Goal: Obtain resource: Download file/media

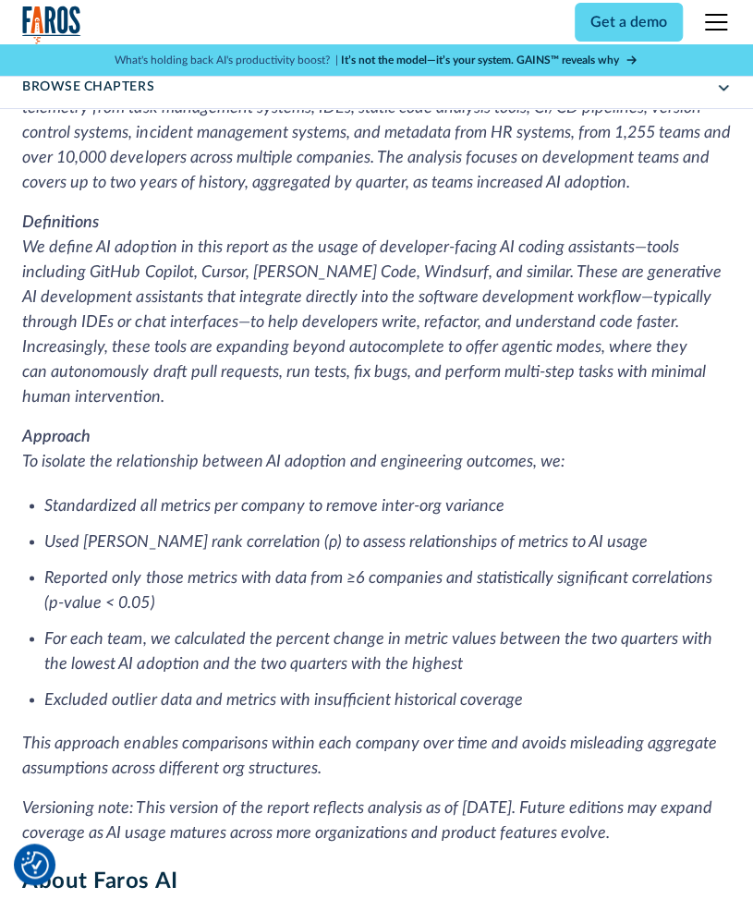
scroll to position [5452, 0]
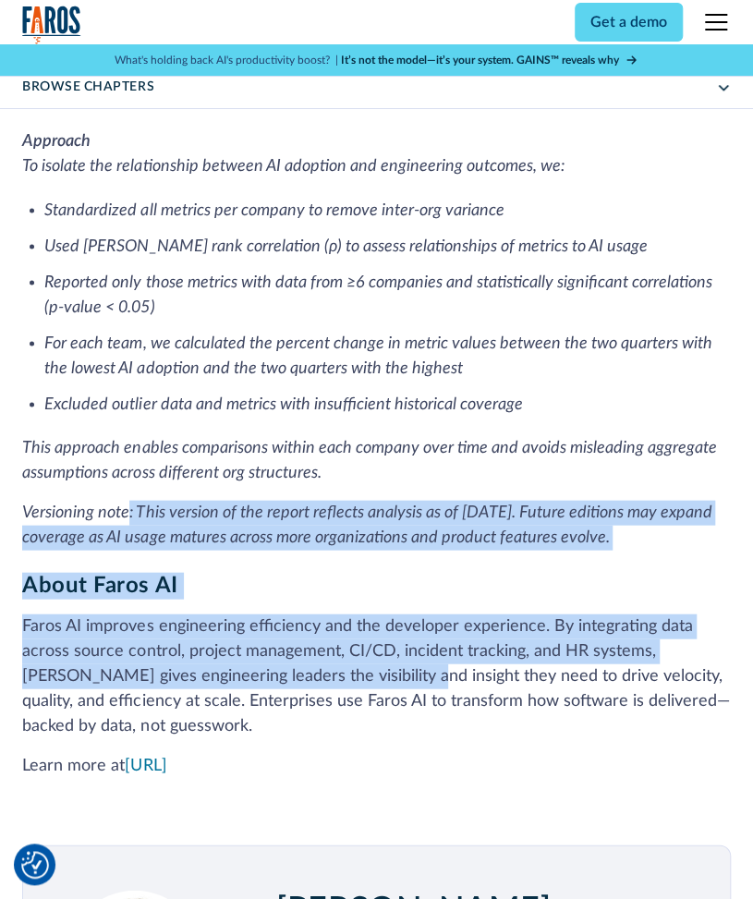
drag, startPoint x: 130, startPoint y: 520, endPoint x: 391, endPoint y: 705, distance: 319.5
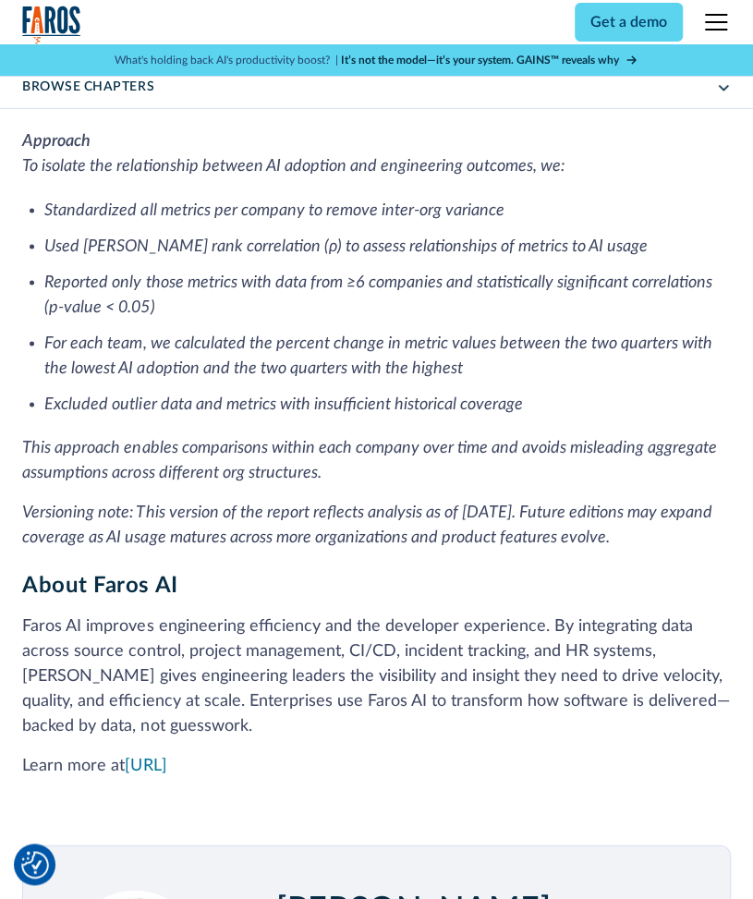
click at [397, 717] on p "Faros AI improves engineering efficiency and the developer experience. By integ…" at bounding box center [376, 676] width 708 height 125
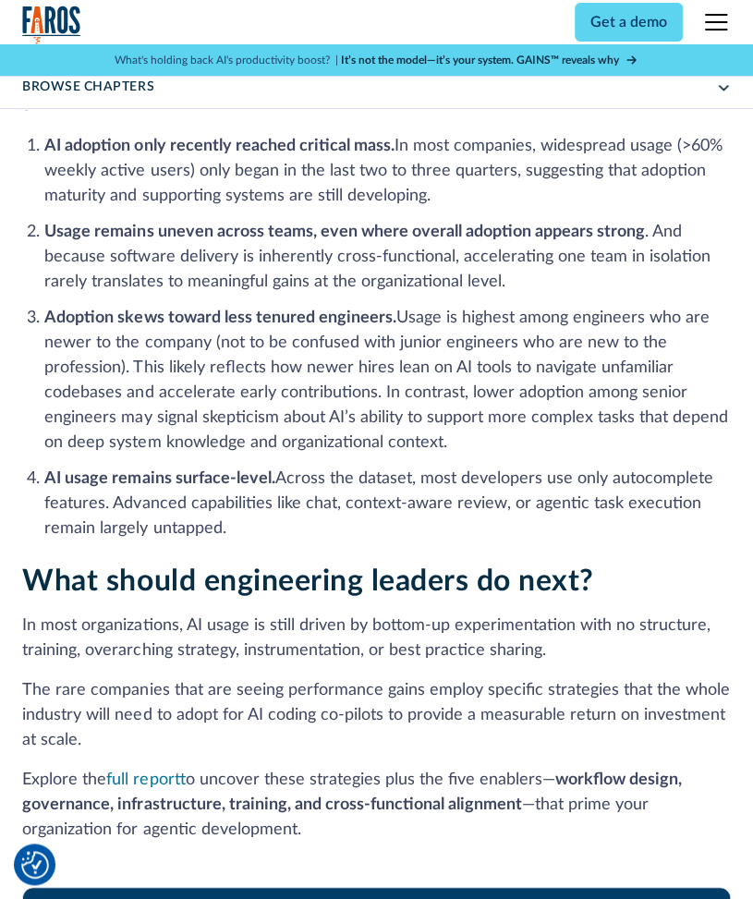
scroll to position [4251, 0]
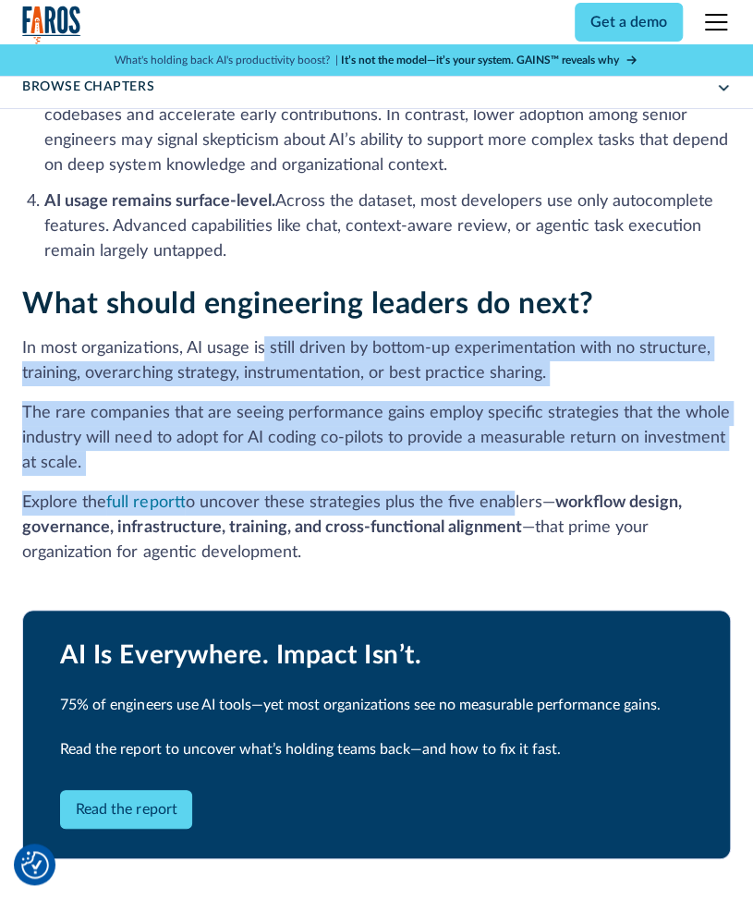
drag, startPoint x: 352, startPoint y: 372, endPoint x: 504, endPoint y: 512, distance: 206.0
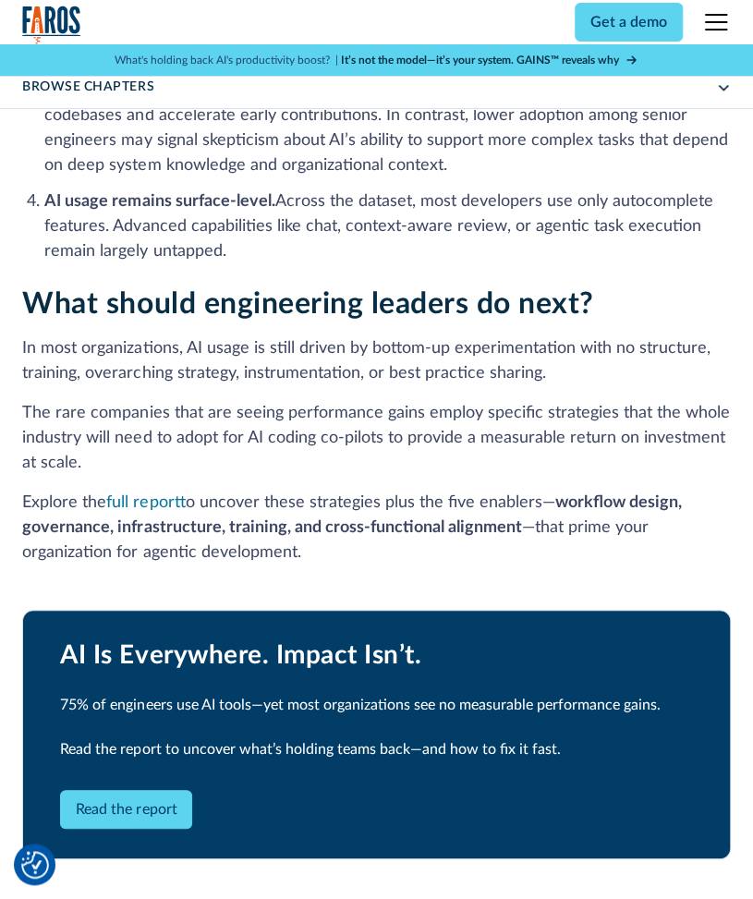
click at [575, 524] on p "Explore the full report to uncover these strategies plus the five enablers— wor…" at bounding box center [376, 528] width 708 height 75
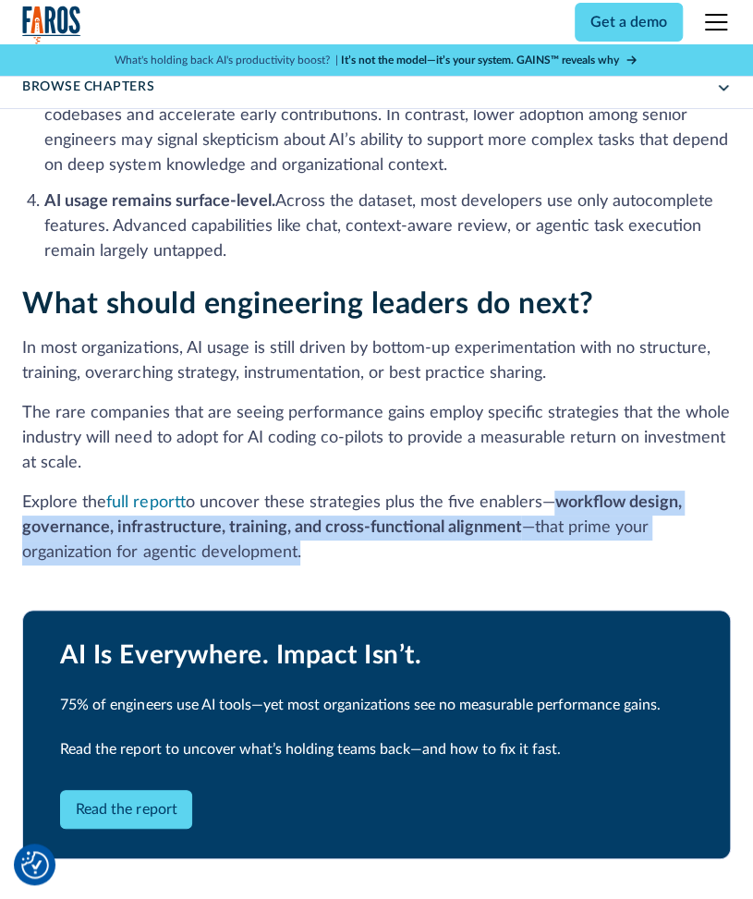
drag, startPoint x: 540, startPoint y: 491, endPoint x: 581, endPoint y: 539, distance: 63.5
click at [581, 539] on p "Explore the full report to uncover these strategies plus the five enablers— wor…" at bounding box center [376, 528] width 708 height 75
click at [584, 541] on p "Explore the full report to uncover these strategies plus the five enablers— wor…" at bounding box center [376, 528] width 708 height 75
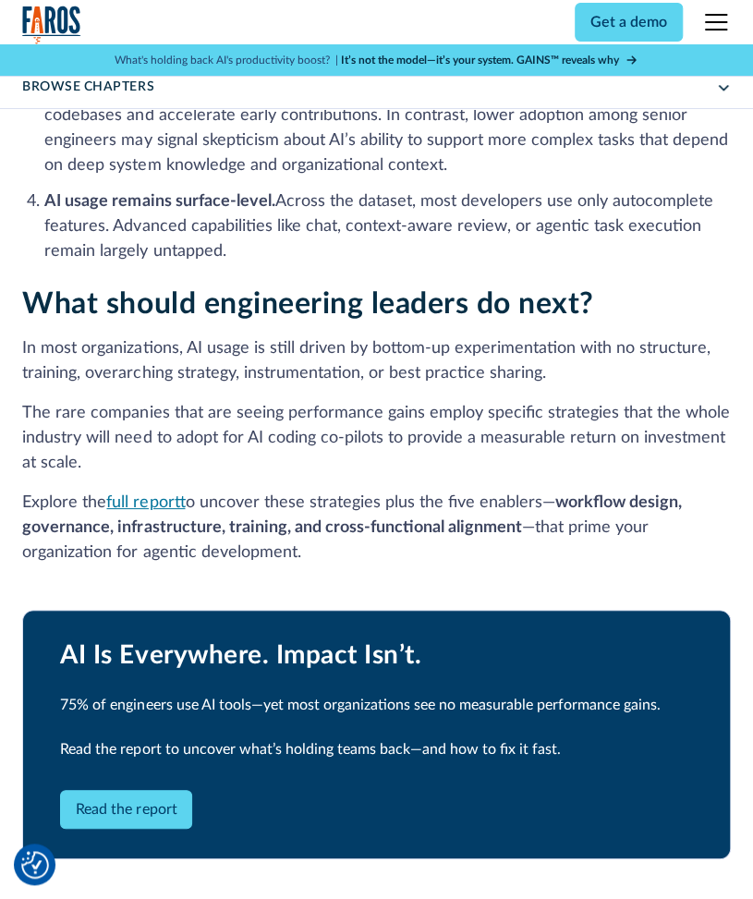
click at [170, 498] on link "full report" at bounding box center [145, 502] width 79 height 17
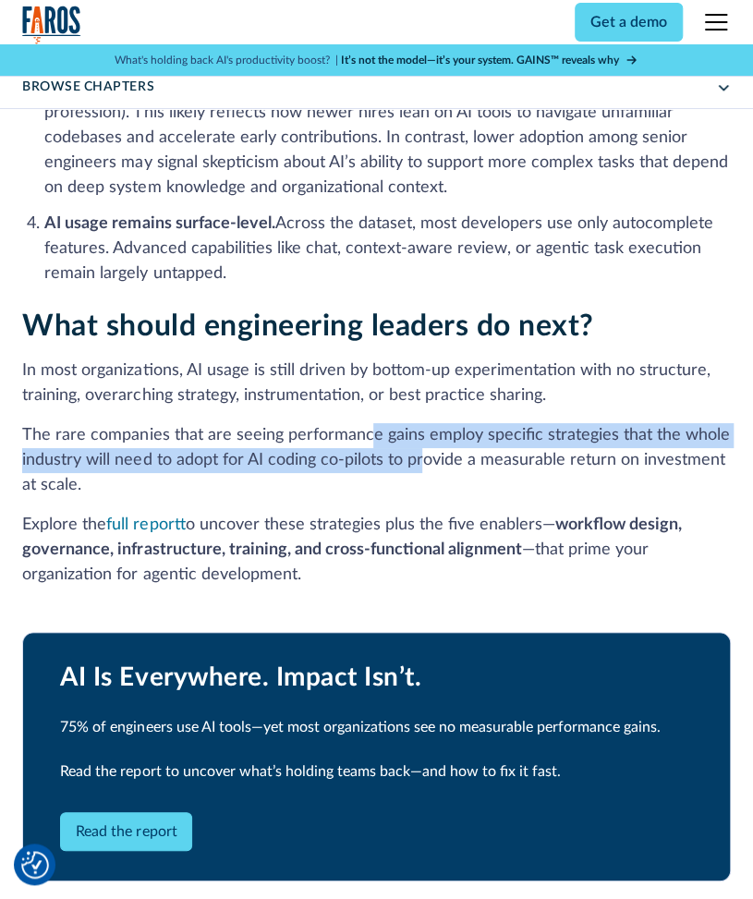
drag, startPoint x: 366, startPoint y: 426, endPoint x: 431, endPoint y: 478, distance: 82.8
click at [427, 475] on p "The rare companies that are seeing performance gains employ specific strategies…" at bounding box center [376, 460] width 708 height 75
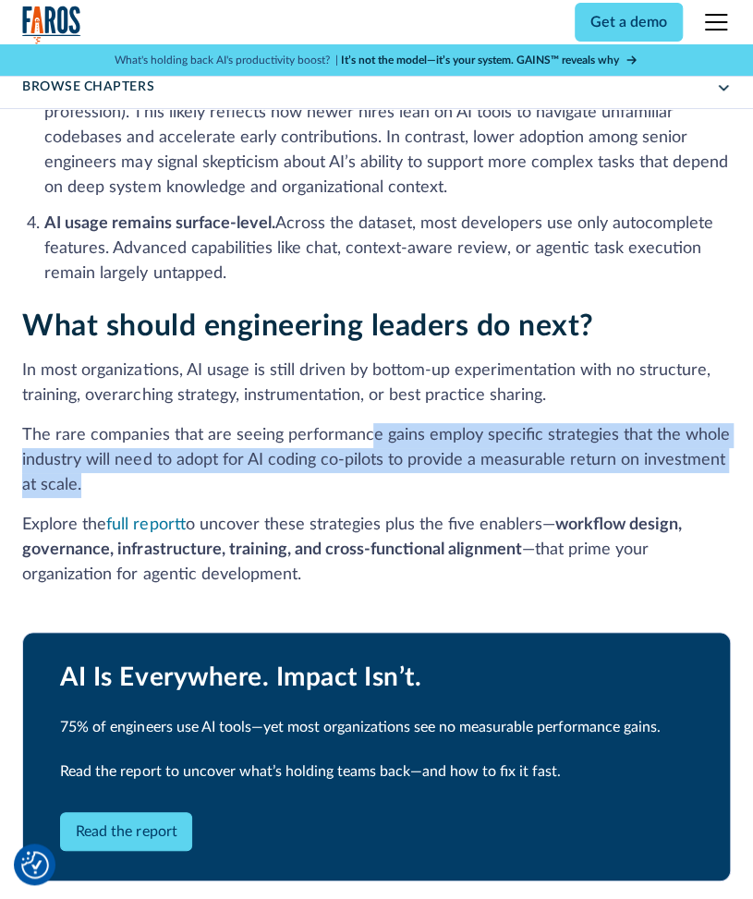
click at [442, 496] on p "The rare companies that are seeing performance gains employ specific strategies…" at bounding box center [376, 460] width 708 height 75
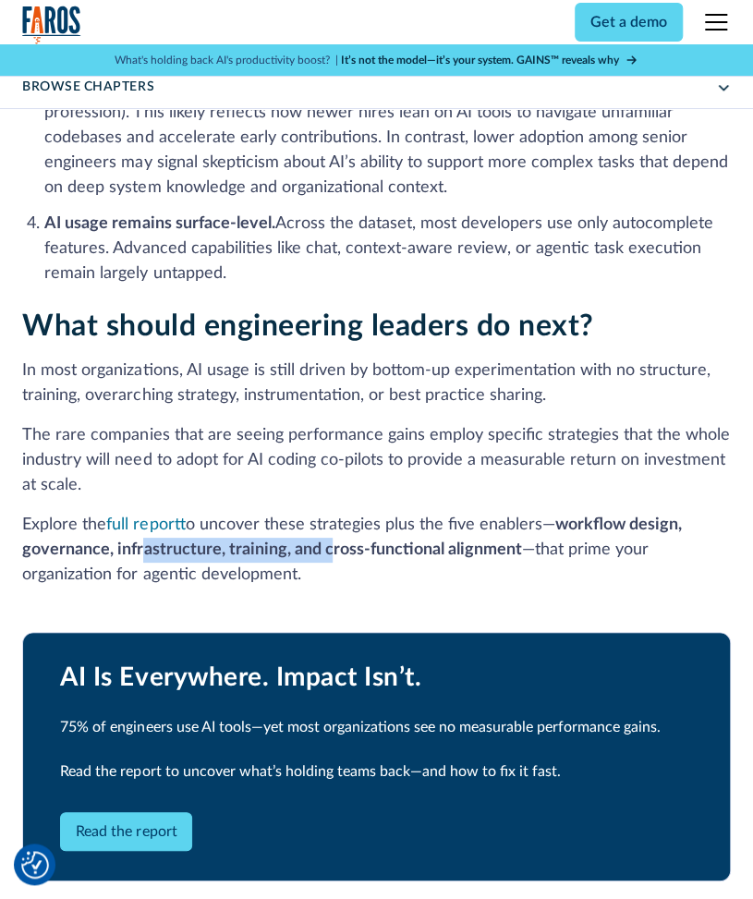
drag, startPoint x: 139, startPoint y: 540, endPoint x: 333, endPoint y: 544, distance: 194.1
click at [331, 545] on strong "workflow design, governance, infrastructure, training, and cross‑functional ali…" at bounding box center [351, 538] width 659 height 42
drag, startPoint x: 471, startPoint y: 529, endPoint x: 765, endPoint y: 476, distance: 298.5
click at [473, 528] on p "Explore the full report to uncover these strategies plus the five enablers— wor…" at bounding box center [376, 550] width 708 height 75
click at [529, 557] on p "Explore the full report to uncover these strategies plus the five enablers— wor…" at bounding box center [376, 550] width 708 height 75
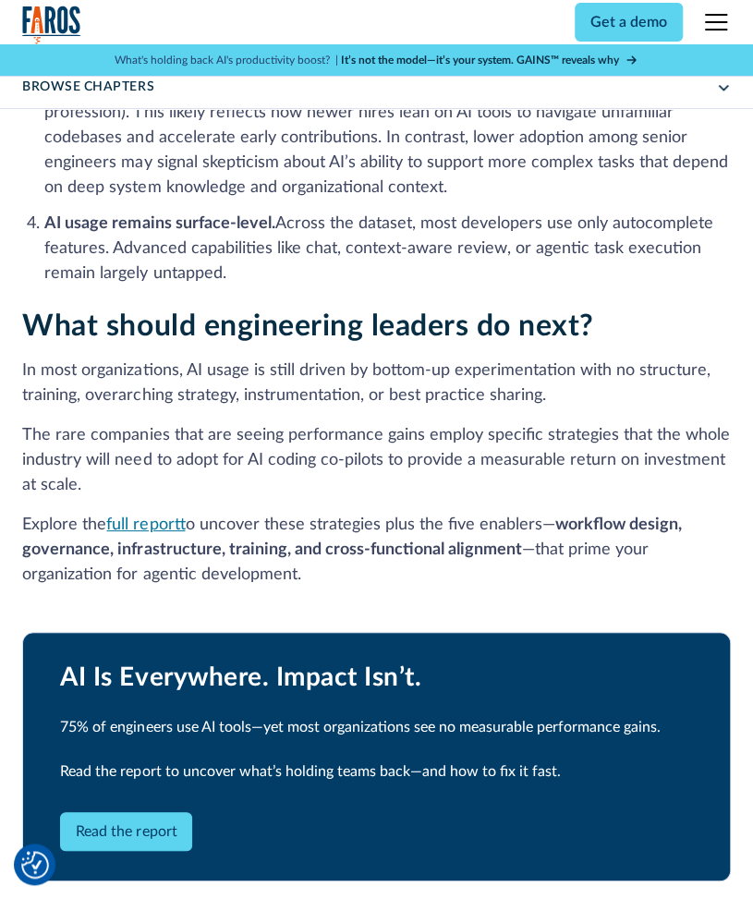
click at [153, 526] on link "full report" at bounding box center [145, 525] width 79 height 17
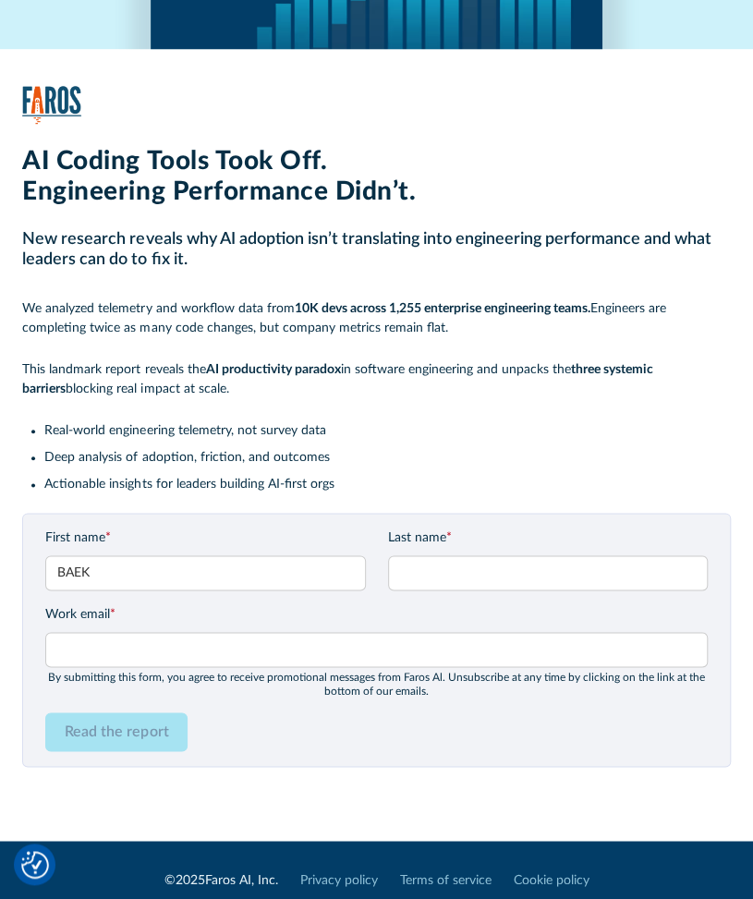
type input "BAEK"
type input "[PERSON_NAME]"
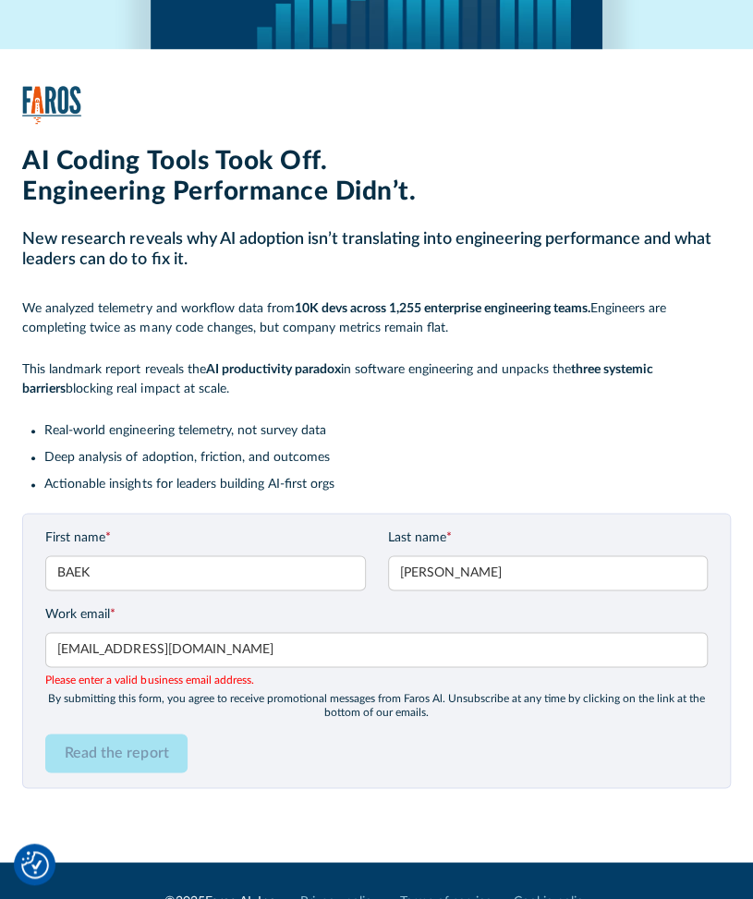
click at [242, 738] on div "Read the report" at bounding box center [376, 753] width 662 height 39
click at [244, 719] on form "First name * BAEK Last name * JUN HYEONG Work email * jhb4119@gmail.com Please …" at bounding box center [376, 651] width 662 height 244
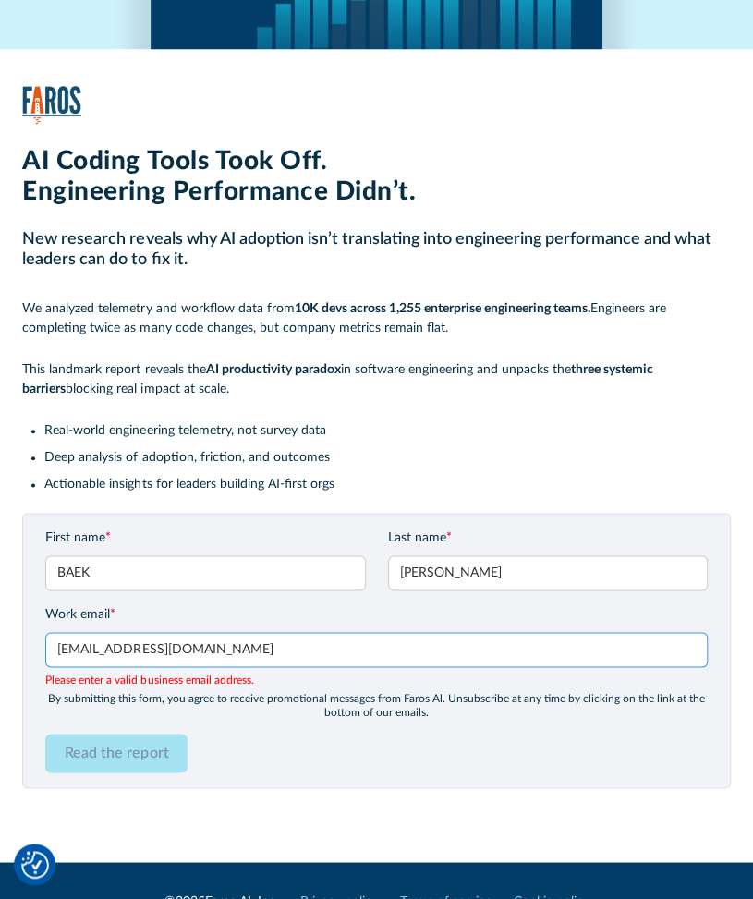
click at [227, 657] on input "jhb4119@gmail.com" at bounding box center [376, 649] width 662 height 35
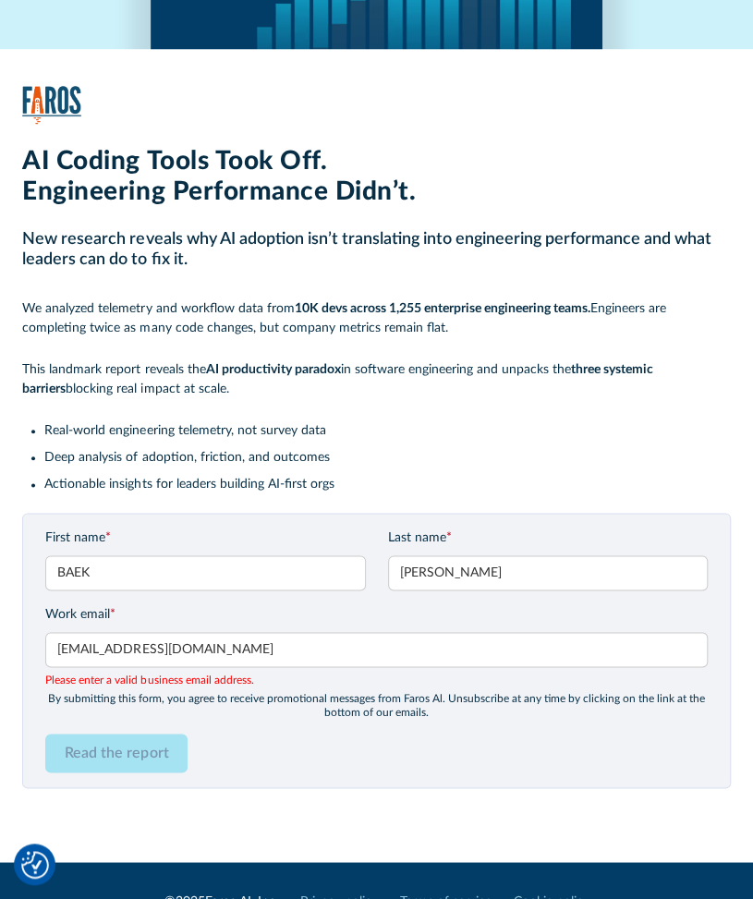
click at [254, 748] on div "Read the report" at bounding box center [376, 753] width 662 height 39
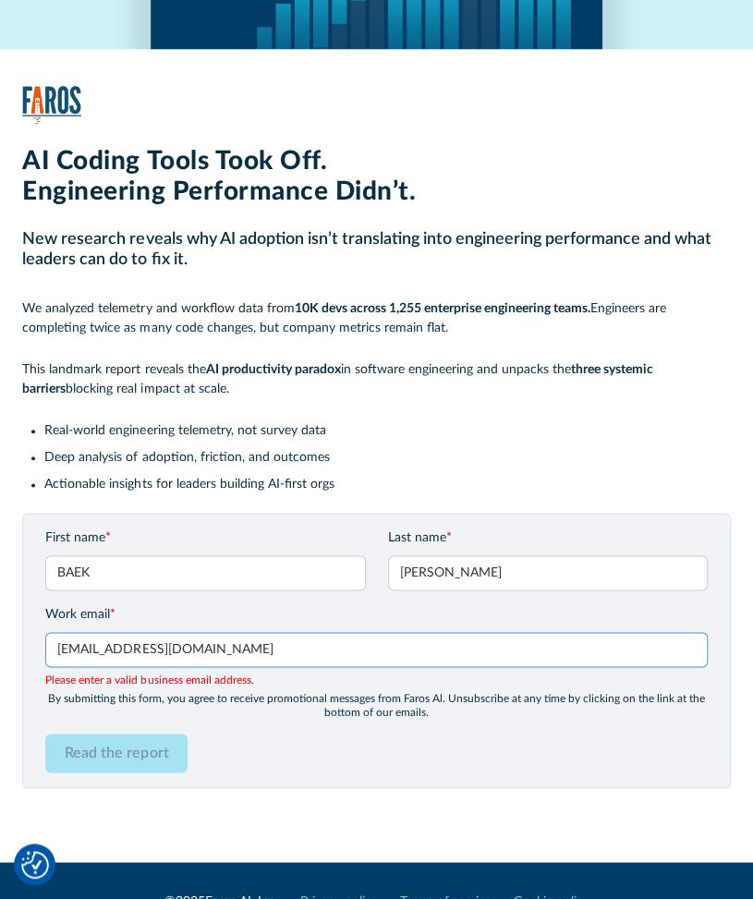
click at [242, 666] on input "jhb4119@gmail.com" at bounding box center [376, 649] width 662 height 35
drag, startPoint x: 266, startPoint y: 651, endPoint x: 292, endPoint y: 716, distance: 69.7
click at [117, 665] on input "jhb4119@gmail.com" at bounding box center [376, 649] width 662 height 35
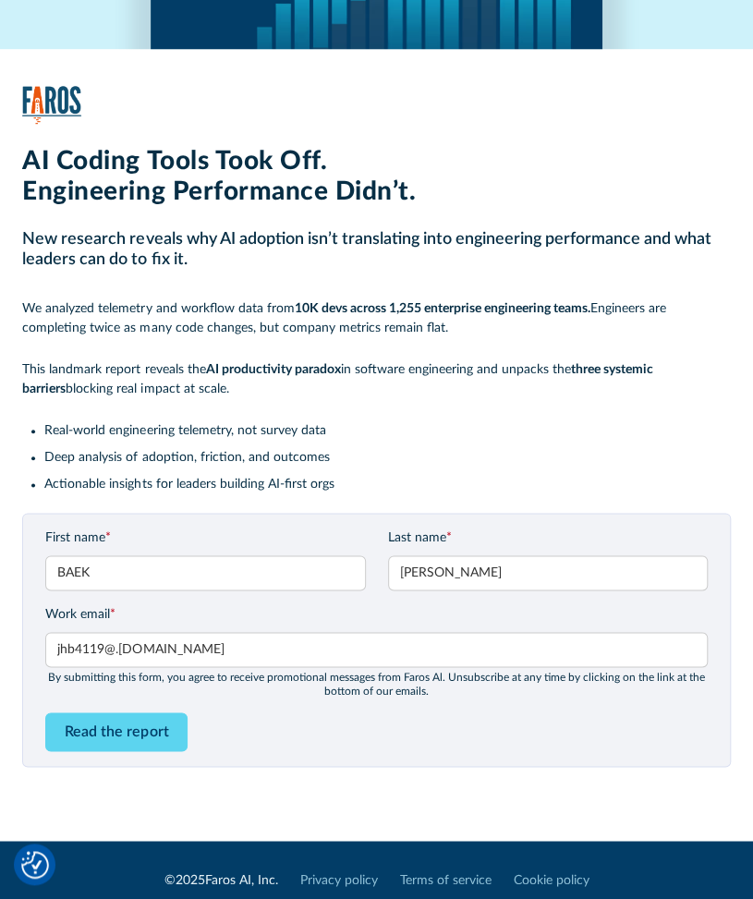
click at [316, 852] on div "AI Coding Tools Took Off. Engineering Performance Didn’t. New research reveals …" at bounding box center [376, 274] width 753 height 1289
drag, startPoint x: 216, startPoint y: 754, endPoint x: 210, endPoint y: 747, distance: 9.8
click at [217, 754] on div "First name * BAEK Last name * JUN HYEONG Work email * jhb4119@.kmou.ac.kr Pleas…" at bounding box center [376, 640] width 708 height 254
click at [155, 715] on input "Read the report" at bounding box center [116, 731] width 142 height 39
click at [243, 738] on div "Read the report" at bounding box center [376, 731] width 662 height 39
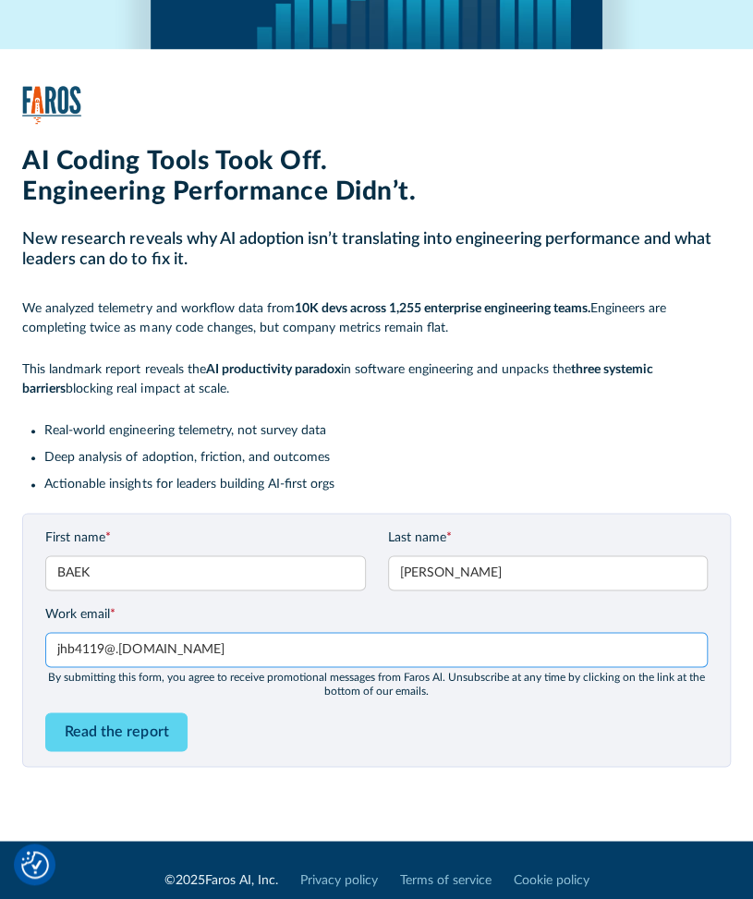
drag, startPoint x: 121, startPoint y: 655, endPoint x: 239, endPoint y: 635, distance: 120.0
click at [121, 654] on input "jhb4119@.kmou.ac.kr" at bounding box center [376, 649] width 662 height 35
type input "jhb4119@kmou.ac.kr"
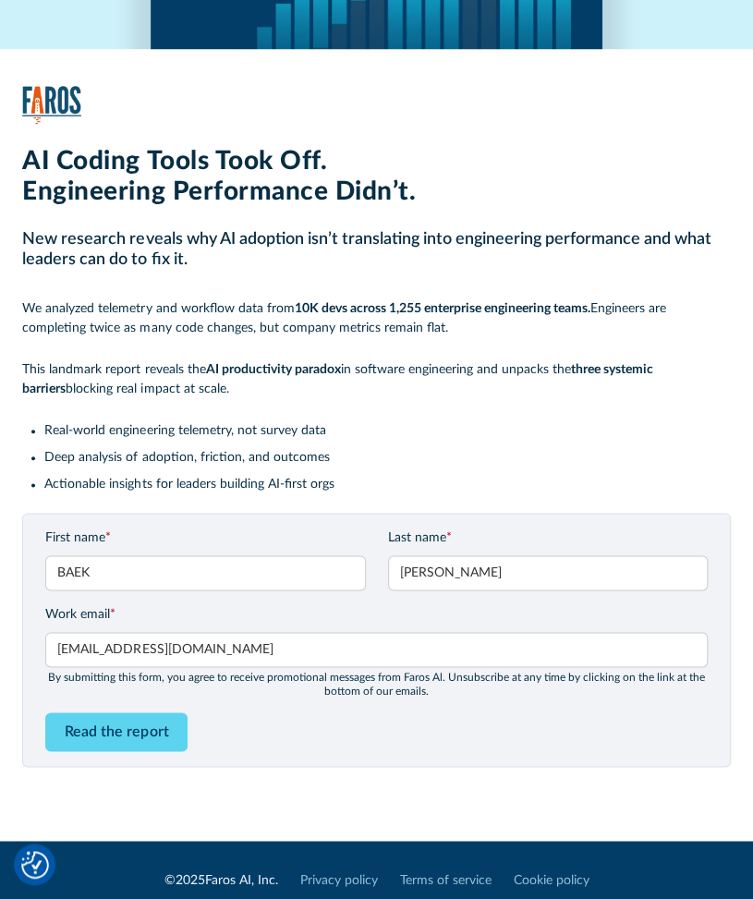
drag, startPoint x: 348, startPoint y: 680, endPoint x: 395, endPoint y: 748, distance: 83.0
click at [396, 748] on div "Read the report" at bounding box center [376, 731] width 662 height 39
click at [124, 736] on input "Read the report" at bounding box center [116, 731] width 142 height 39
